Goal: Transaction & Acquisition: Book appointment/travel/reservation

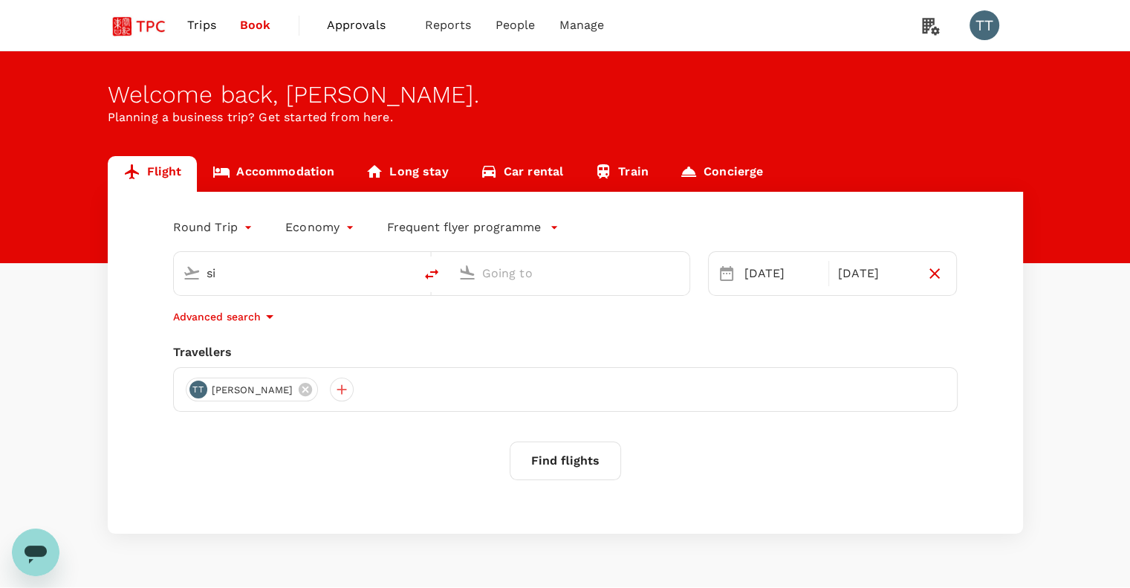
type input "Singapore Changi (SIN)"
type input "Guangzhou Baiyun Intl (CAN)"
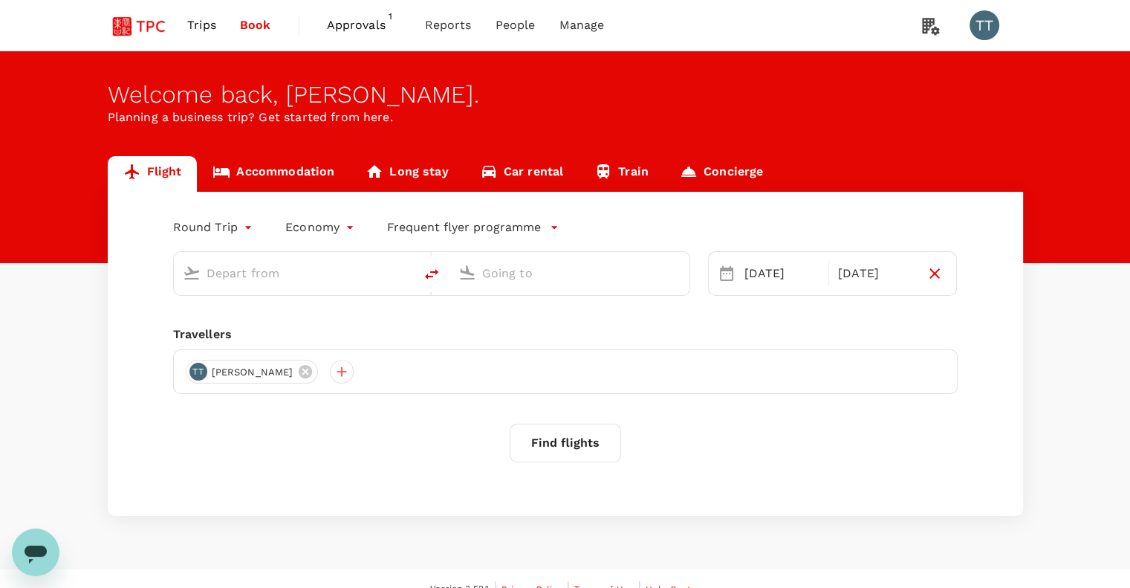
type input "Singapore Changi (SIN)"
type input "Guangzhou Baiyun Intl (CAN)"
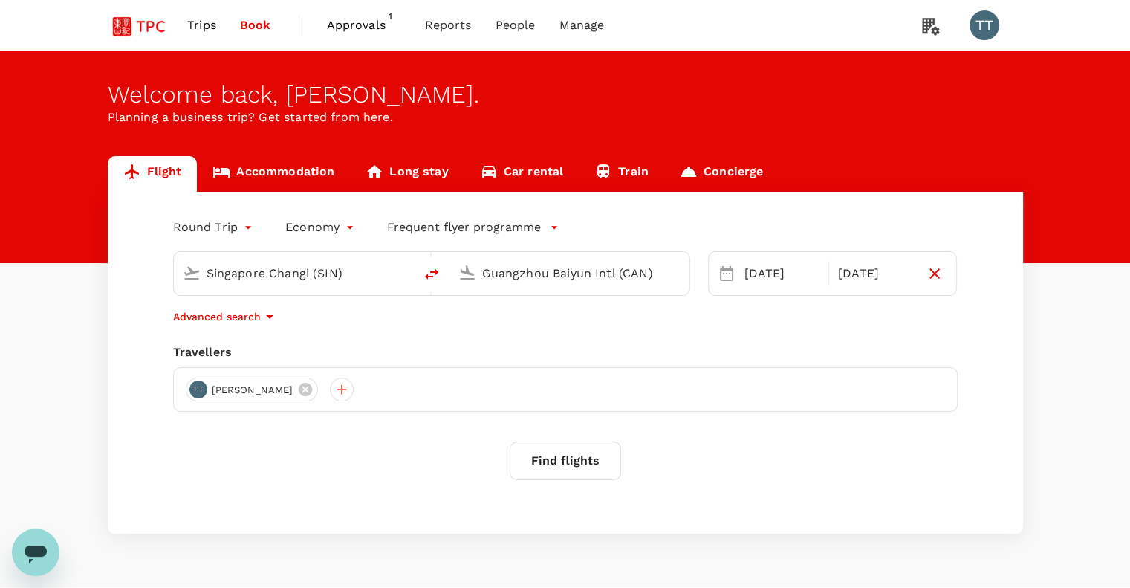
type input "Singapore Changi (SIN)"
click at [587, 467] on button "Find flights" at bounding box center [565, 460] width 111 height 39
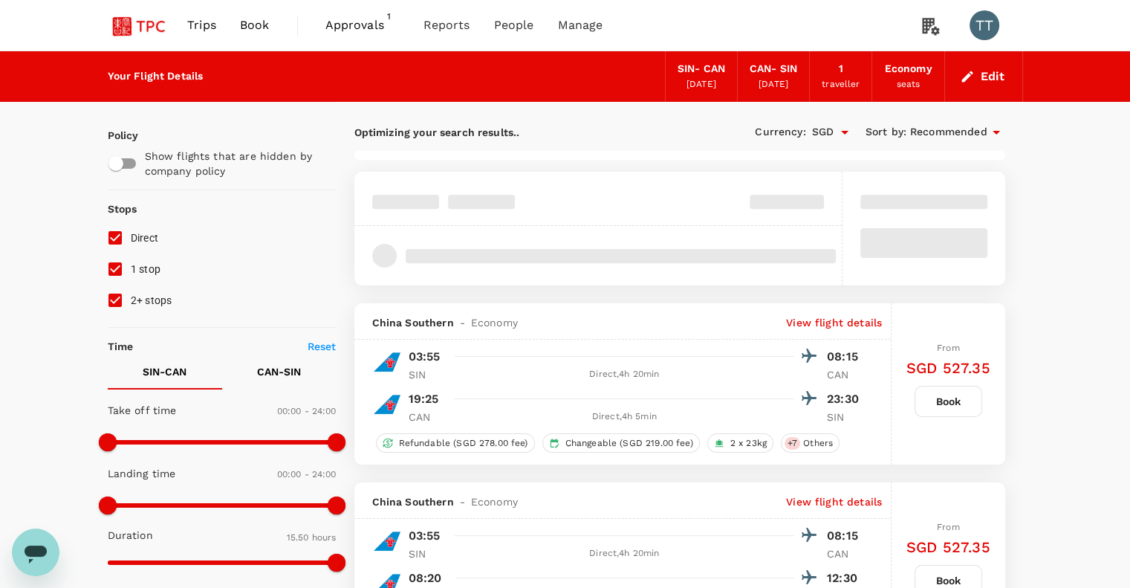
type input "1195"
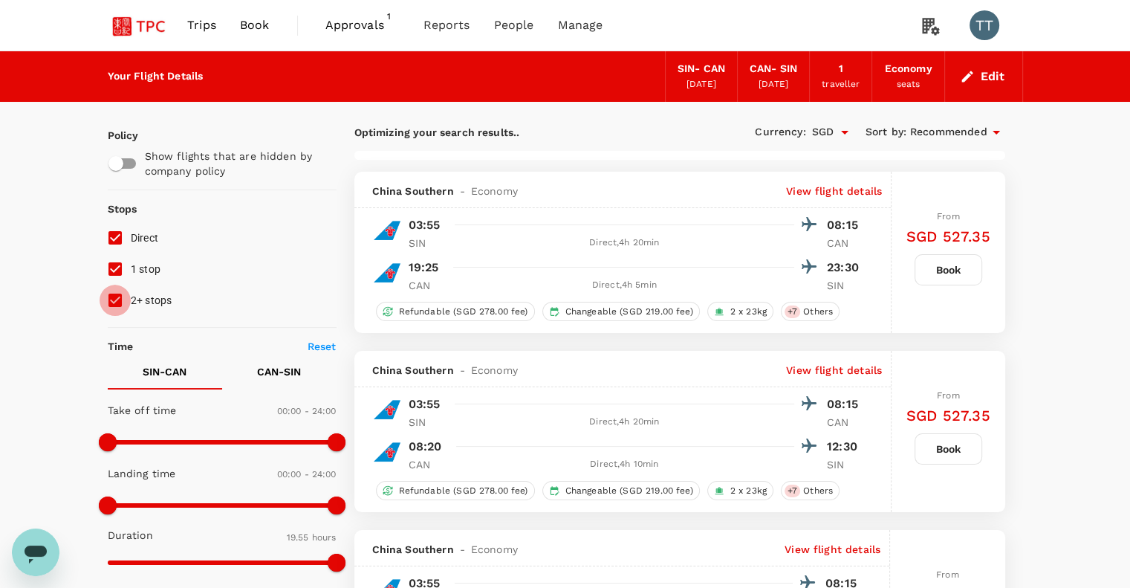
click at [113, 302] on input "2+ stops" at bounding box center [115, 300] width 31 height 31
checkbox input "false"
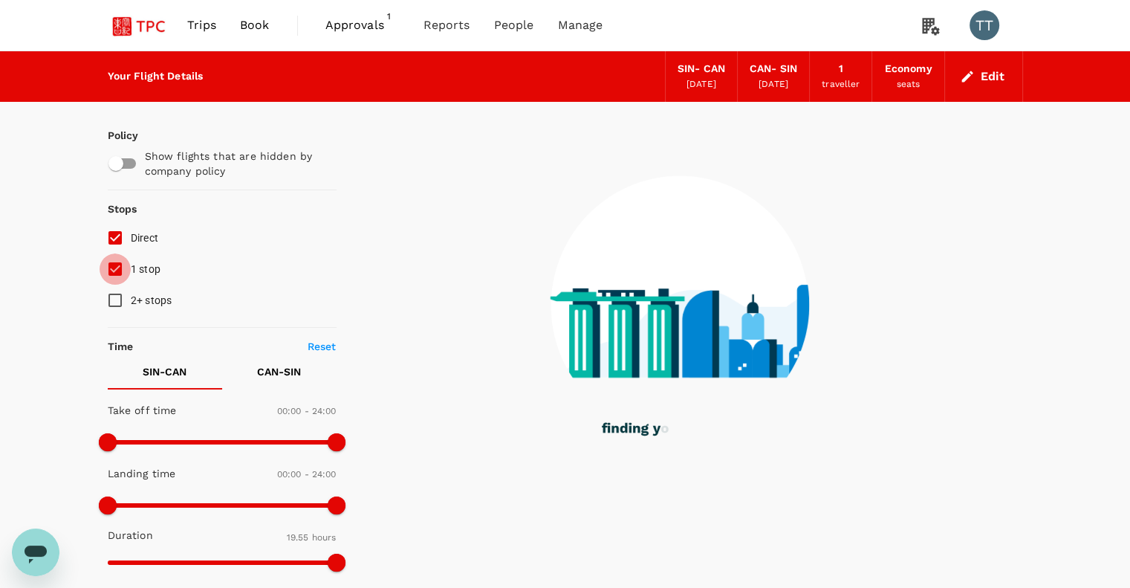
click at [115, 269] on input "1 stop" at bounding box center [115, 268] width 31 height 31
checkbox input "false"
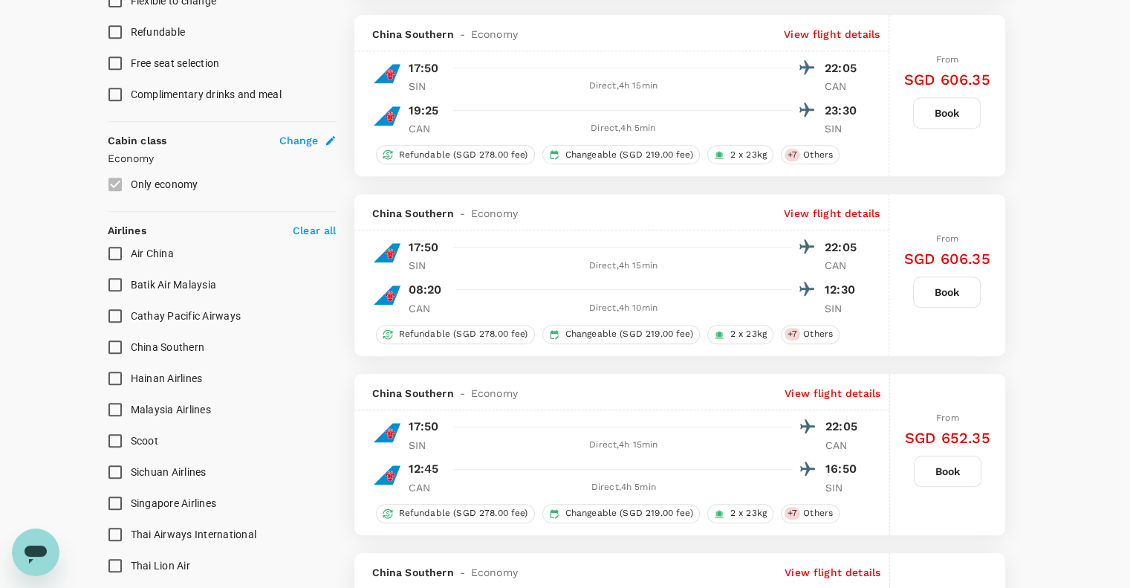
scroll to position [692, 0]
type input "1465"
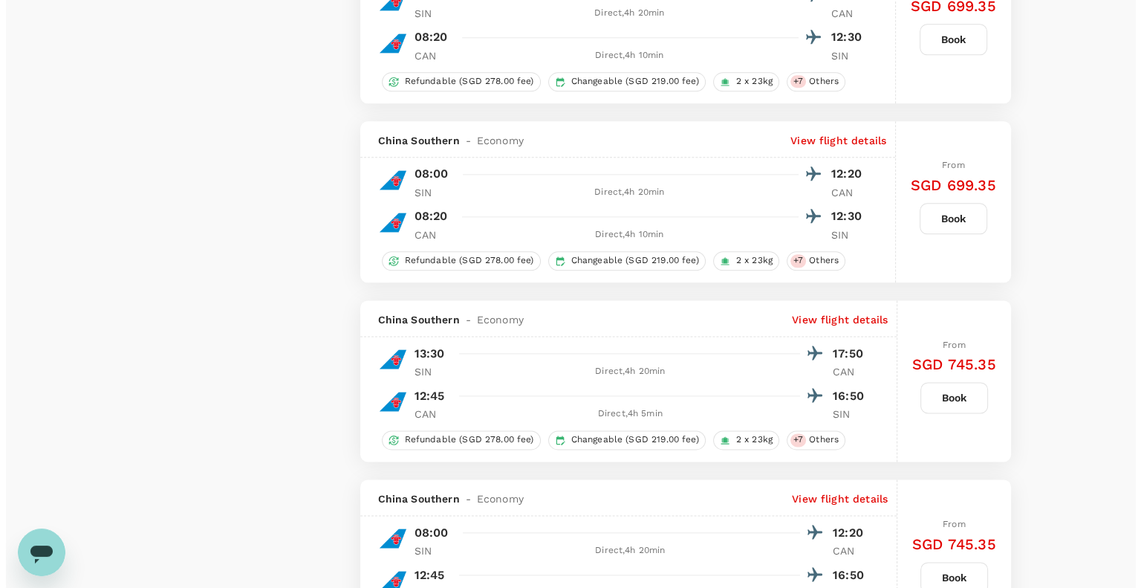
scroll to position [1830, 0]
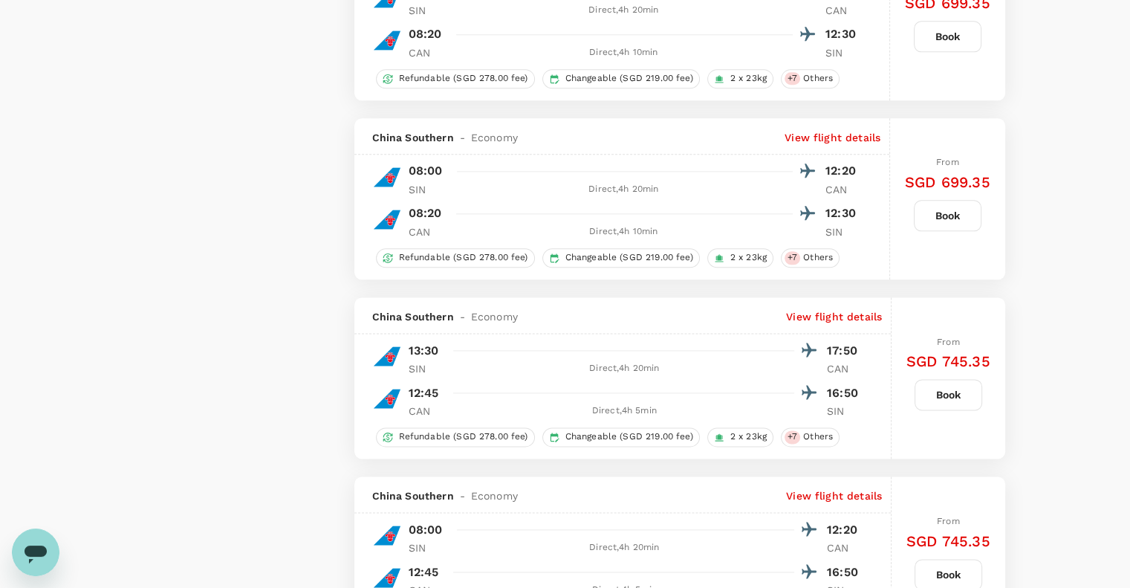
click at [825, 322] on p "View flight details" at bounding box center [834, 316] width 96 height 15
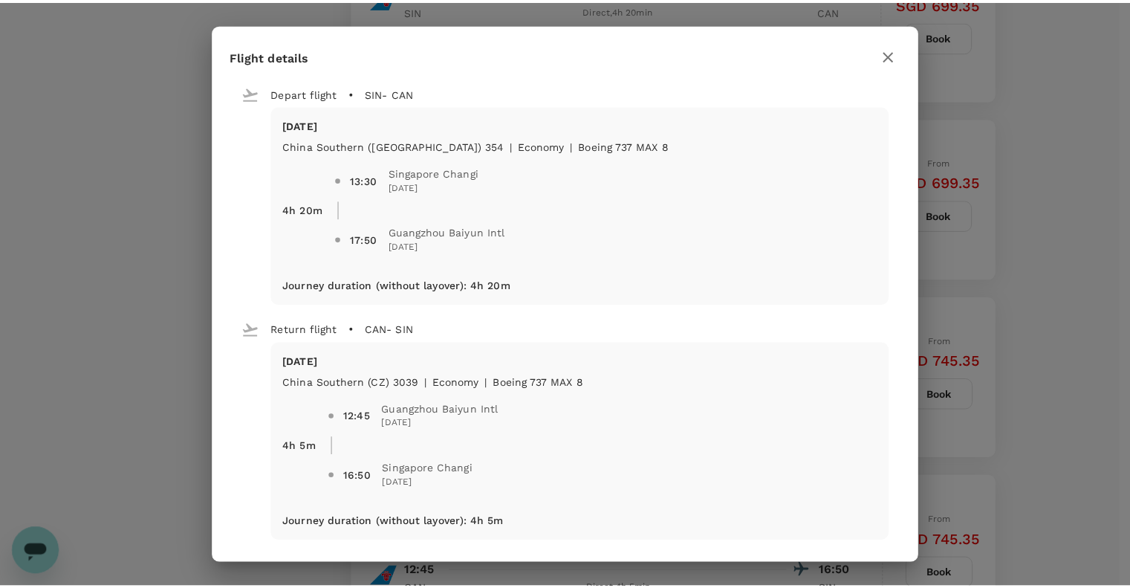
scroll to position [7, 0]
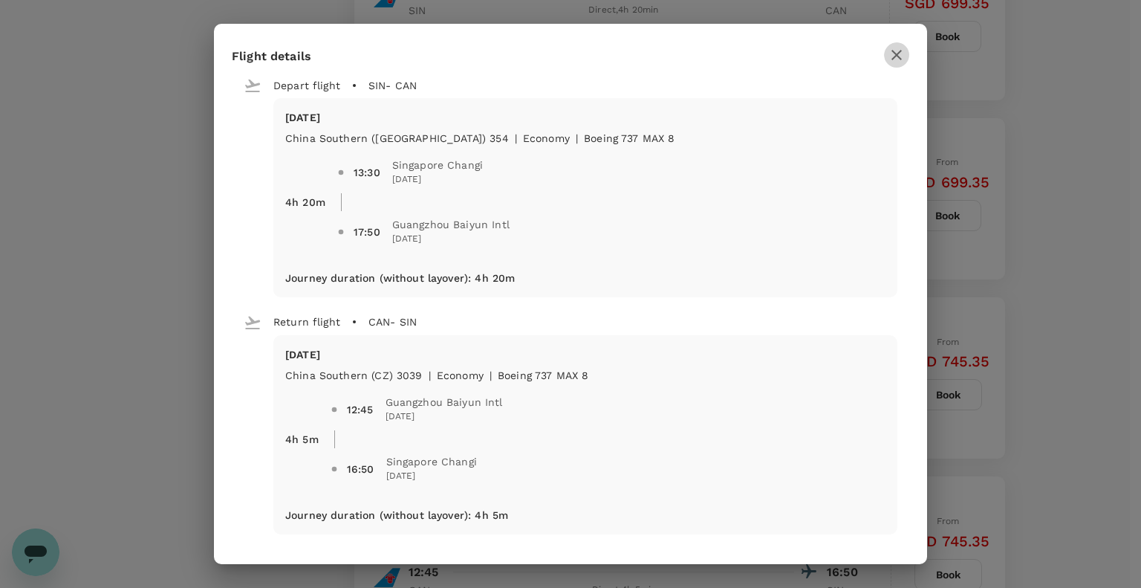
click at [897, 55] on icon "button" at bounding box center [897, 55] width 10 height 10
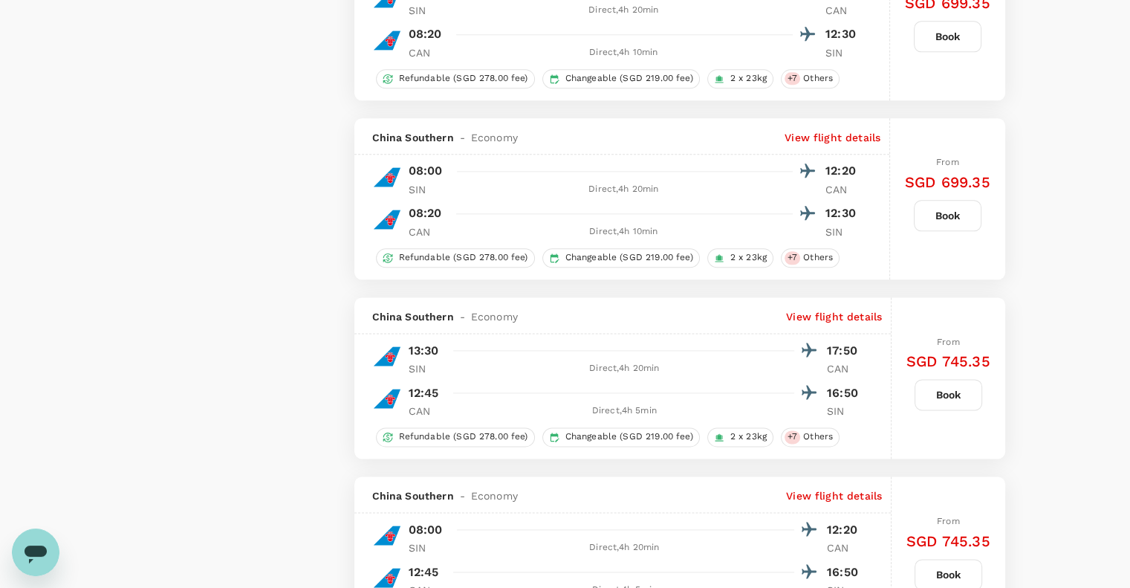
click at [936, 393] on button "Book" at bounding box center [949, 394] width 68 height 31
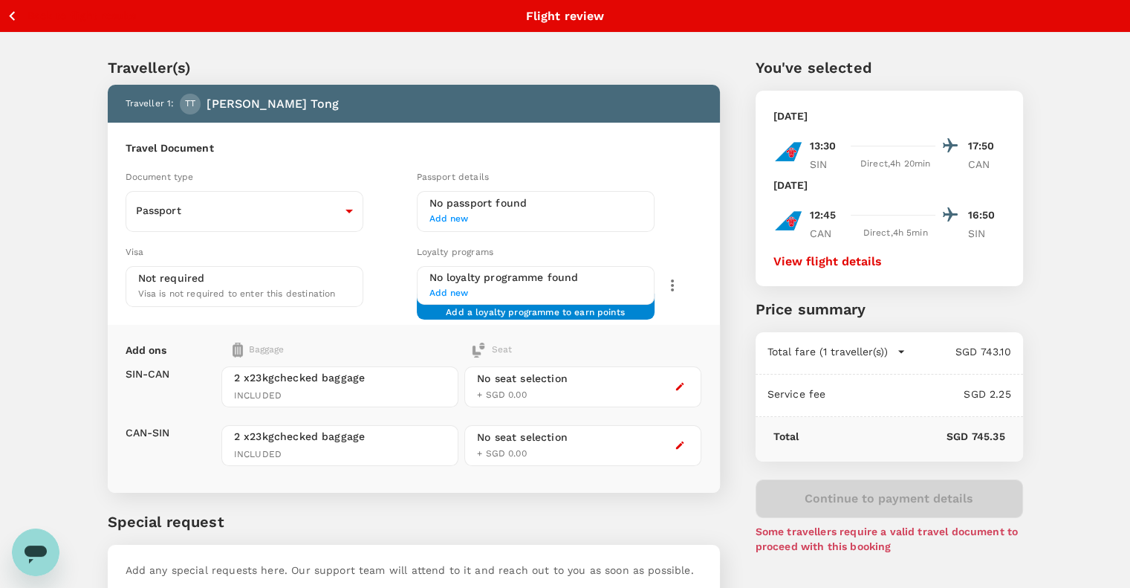
click at [16, 21] on icon "button" at bounding box center [12, 16] width 19 height 19
